Goal: Task Accomplishment & Management: Use online tool/utility

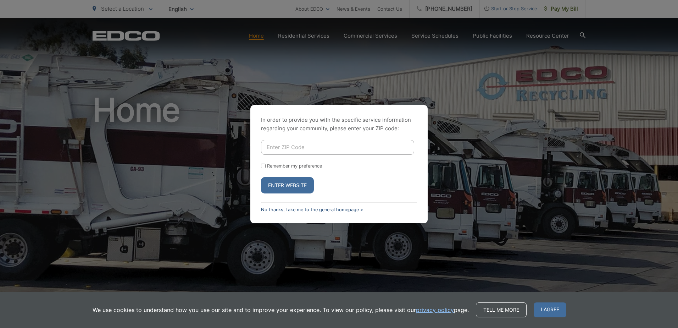
click at [306, 211] on link "No thanks, take me to the general homepage >" at bounding box center [312, 209] width 102 height 5
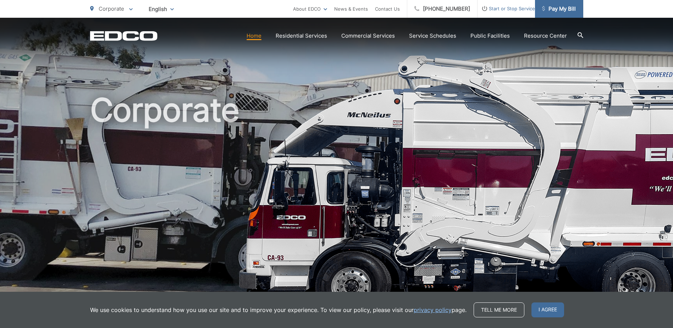
click at [565, 9] on span "Pay My Bill" at bounding box center [559, 9] width 34 height 9
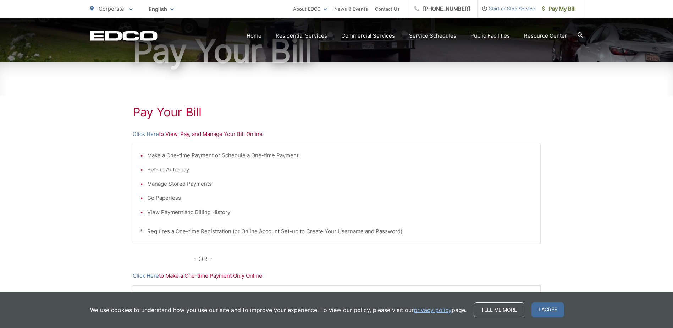
scroll to position [106, 0]
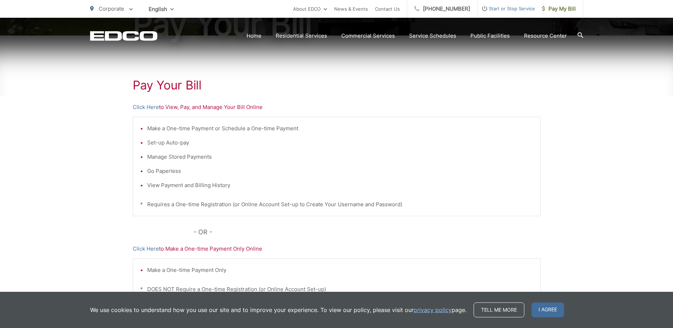
click at [171, 106] on p "Click Here to View, Pay, and Manage Your Bill Online" at bounding box center [337, 107] width 408 height 9
click at [148, 107] on link "Click Here" at bounding box center [146, 107] width 26 height 9
